Goal: Task Accomplishment & Management: Use online tool/utility

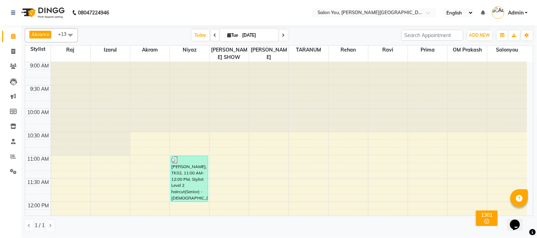
scroll to position [141, 0]
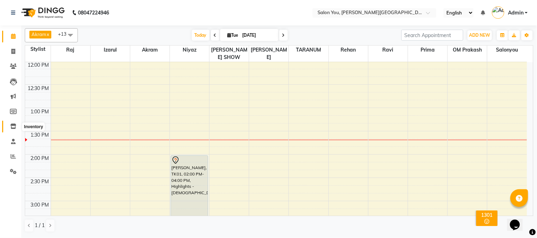
click at [11, 128] on icon at bounding box center [13, 126] width 6 height 5
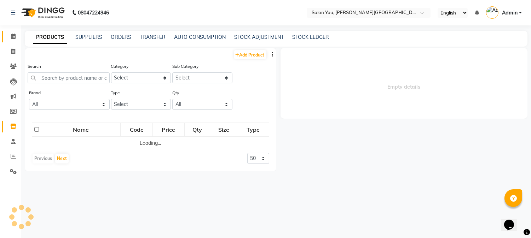
select select
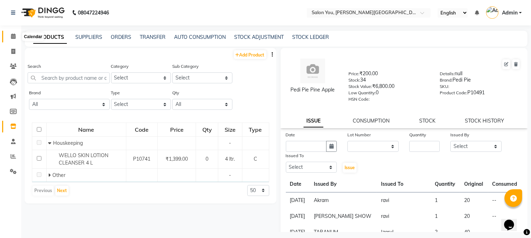
click at [16, 39] on span at bounding box center [13, 37] width 12 height 8
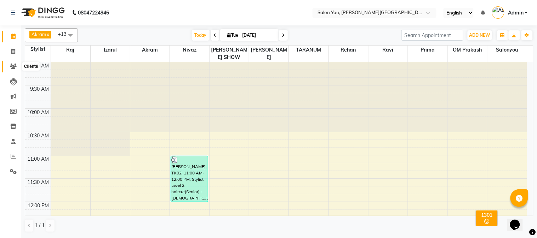
click at [15, 67] on icon at bounding box center [13, 66] width 7 height 5
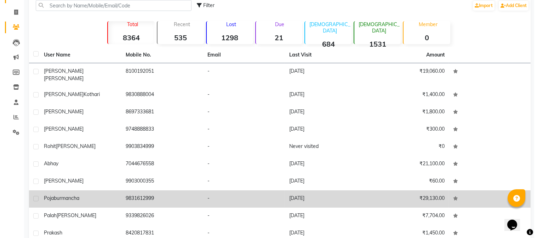
scroll to position [68, 0]
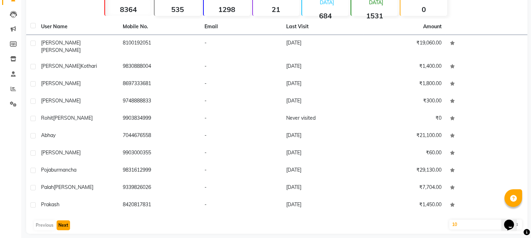
click at [66, 221] on button "Next" at bounding box center [63, 226] width 13 height 10
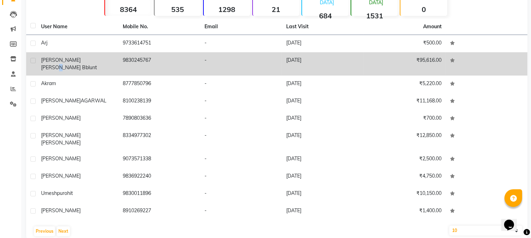
drag, startPoint x: 79, startPoint y: 59, endPoint x: 83, endPoint y: 64, distance: 7.0
click at [81, 64] on span "[PERSON_NAME] Bblunt" at bounding box center [69, 67] width 56 height 6
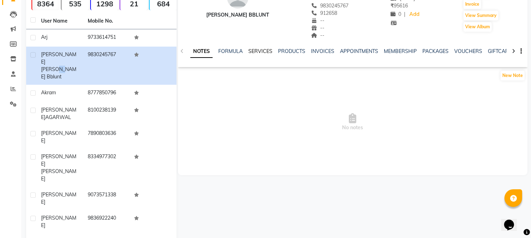
click at [262, 51] on link "SERVICES" at bounding box center [260, 51] width 24 height 6
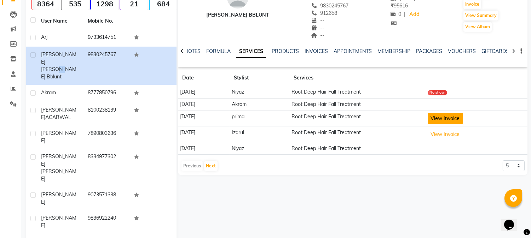
click at [446, 121] on button "View Invoice" at bounding box center [445, 118] width 35 height 11
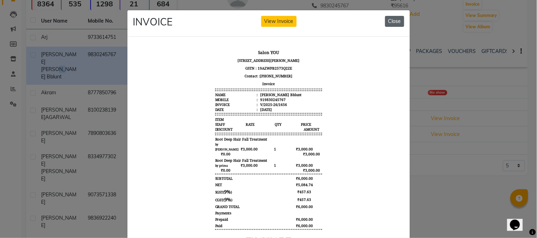
click at [393, 22] on button "Close" at bounding box center [394, 21] width 19 height 11
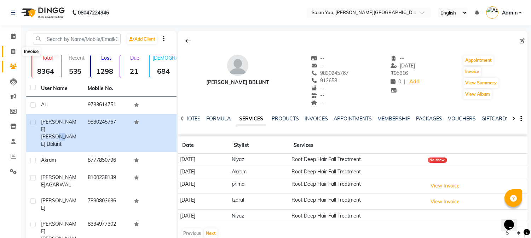
click at [12, 51] on icon at bounding box center [13, 51] width 4 height 5
select select "service"
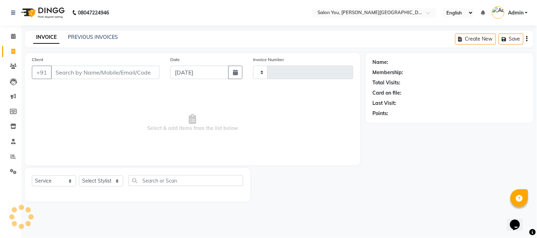
type input "1666"
select select "5231"
click at [94, 71] on input "Client" at bounding box center [105, 72] width 109 height 13
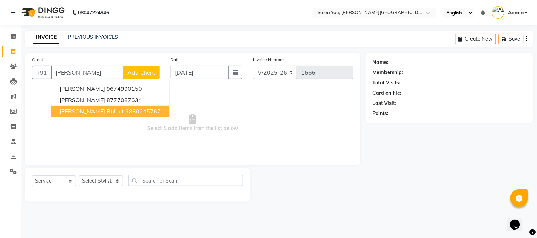
click at [93, 110] on span "[PERSON_NAME] Bblunt" at bounding box center [91, 111] width 64 height 7
type input "9830245767"
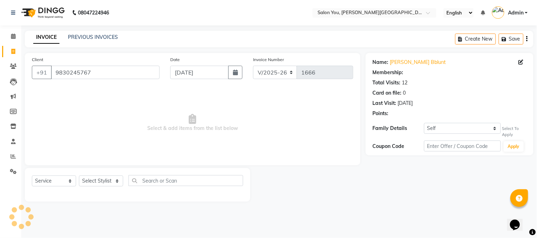
select select "1: Object"
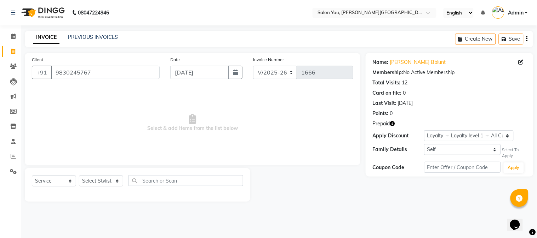
click at [394, 123] on icon "button" at bounding box center [392, 123] width 5 height 5
click at [15, 157] on icon at bounding box center [13, 156] width 5 height 5
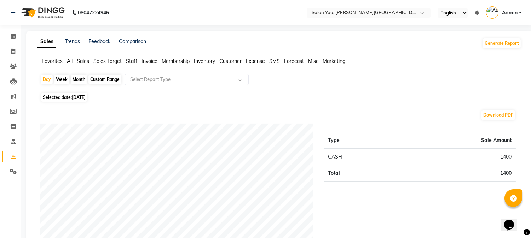
click at [130, 63] on span "Staff" at bounding box center [131, 61] width 11 height 6
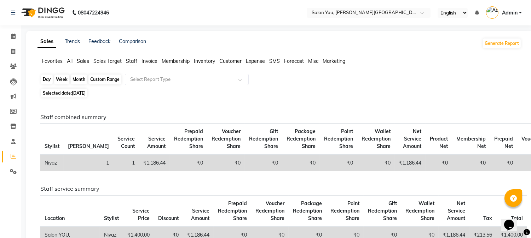
click at [47, 78] on div "Day" at bounding box center [47, 80] width 12 height 10
select select "9"
select select "2025"
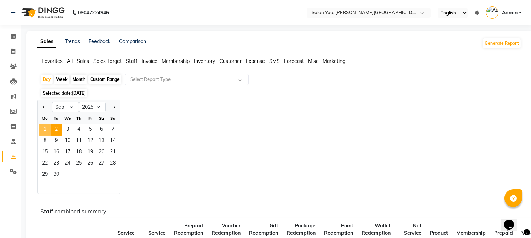
click at [47, 128] on span "1" at bounding box center [44, 130] width 11 height 11
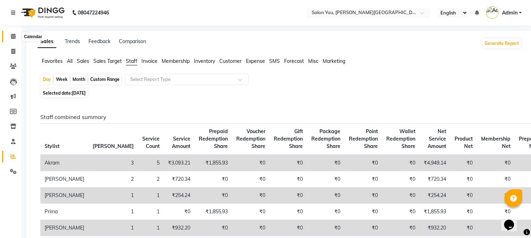
click at [7, 38] on span at bounding box center [13, 37] width 12 height 8
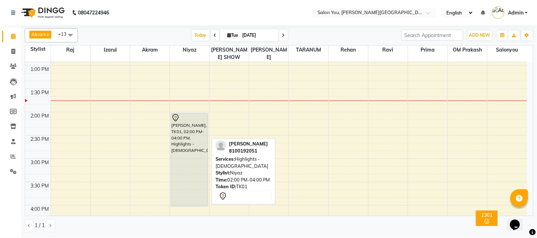
scroll to position [196, 0]
